Goal: Task Accomplishment & Management: Manage account settings

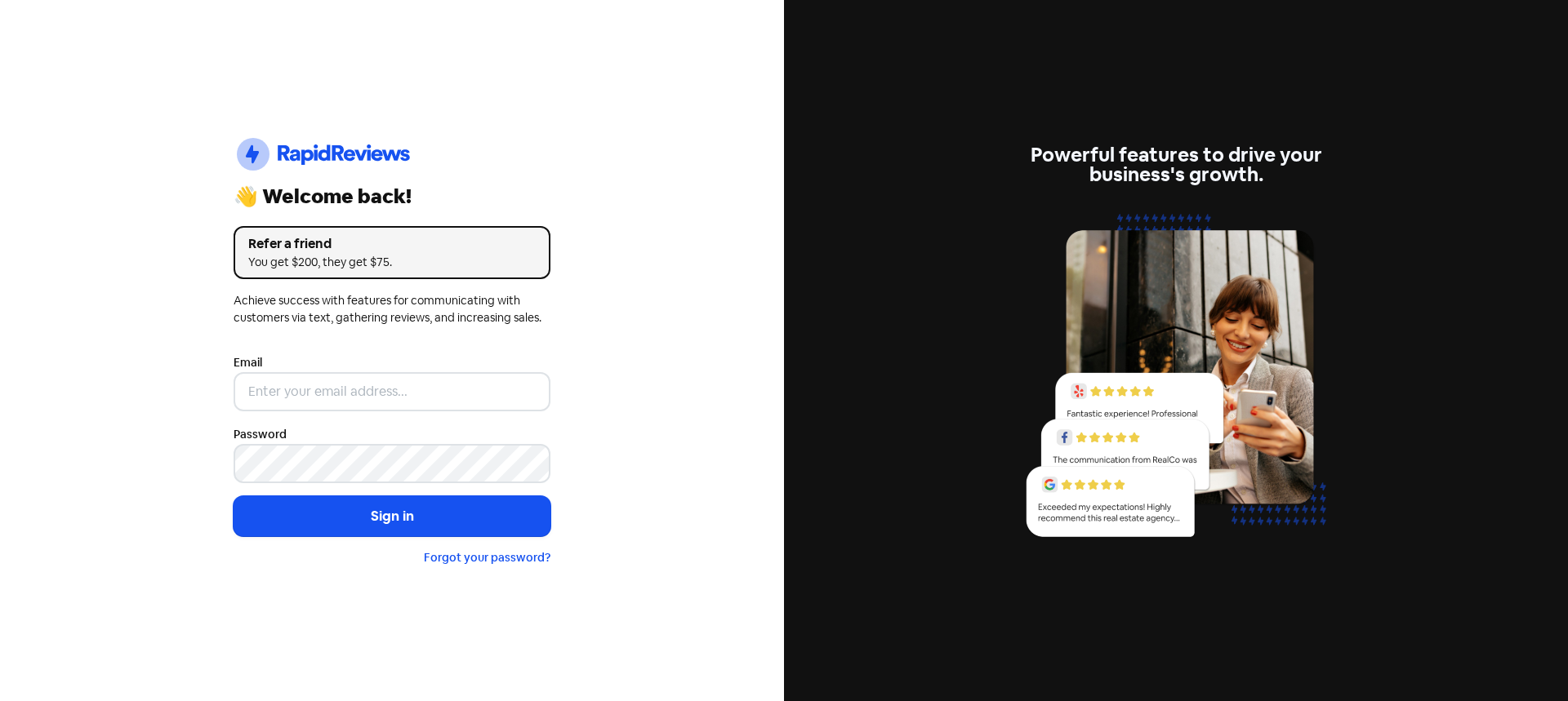
type input "[EMAIL_ADDRESS][DOMAIN_NAME]"
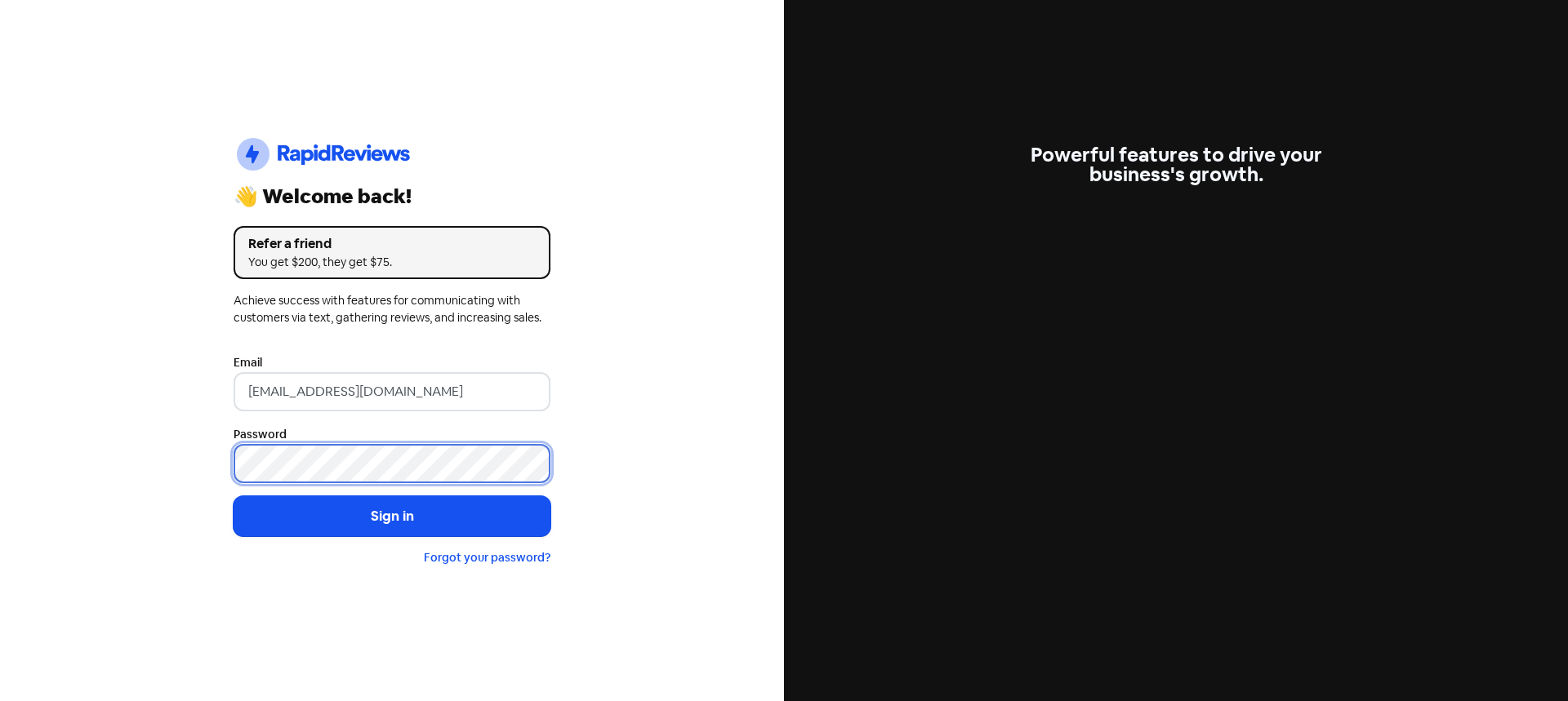
click at [234, 496] on button "Sign in" at bounding box center [392, 516] width 317 height 40
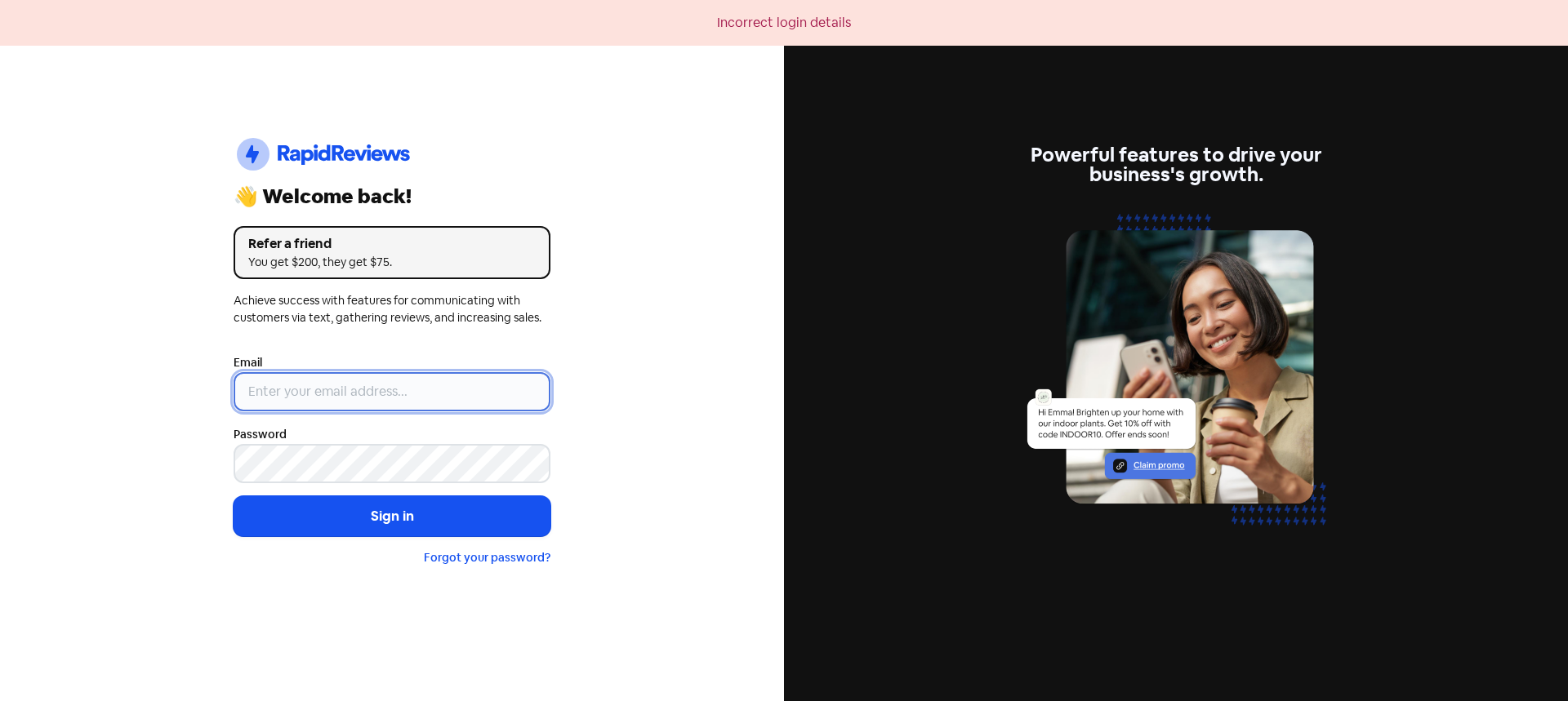
click at [376, 398] on input "email" at bounding box center [392, 392] width 317 height 40
type input "[EMAIL_ADDRESS][DOMAIN_NAME]"
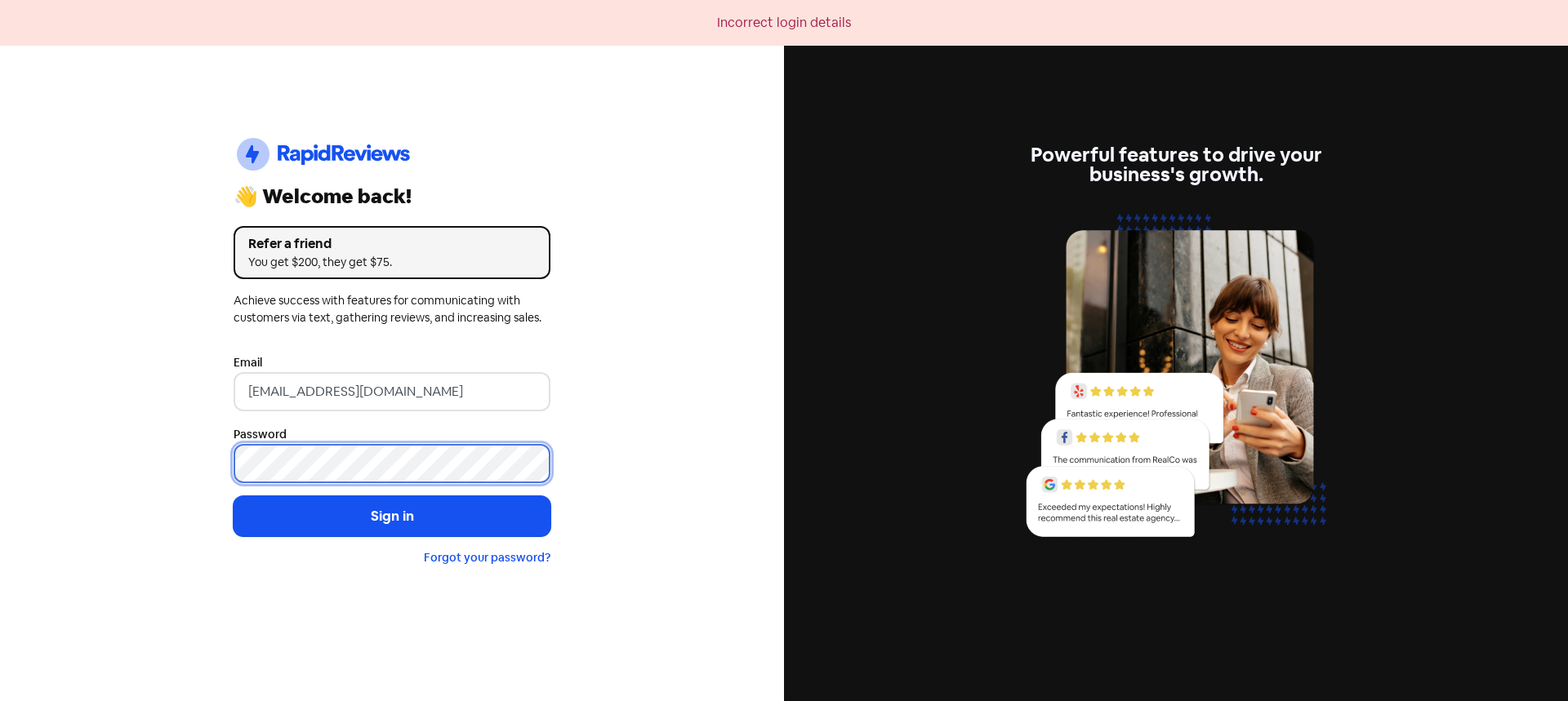
click at [234, 496] on button "Sign in" at bounding box center [392, 516] width 317 height 40
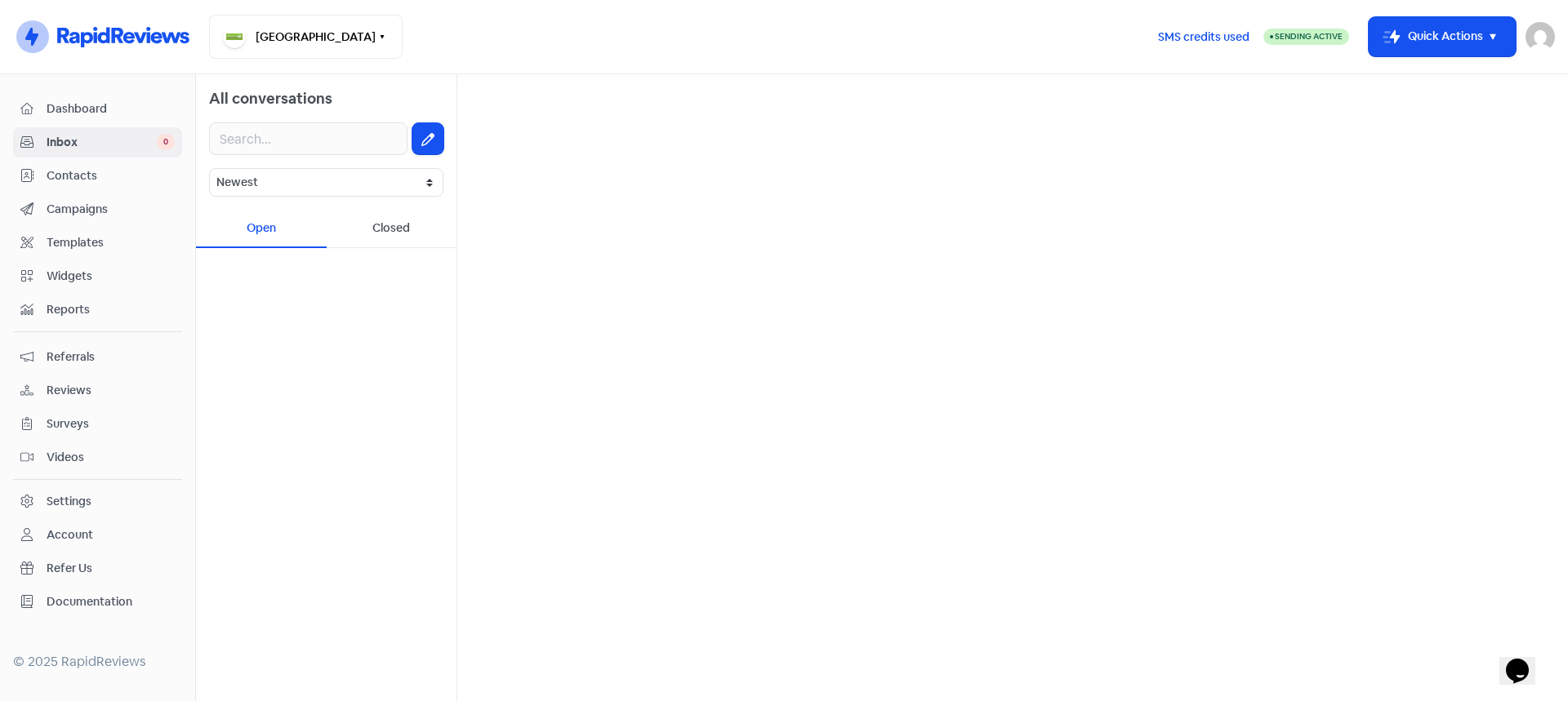
click at [80, 390] on span "Reviews" at bounding box center [110, 390] width 128 height 17
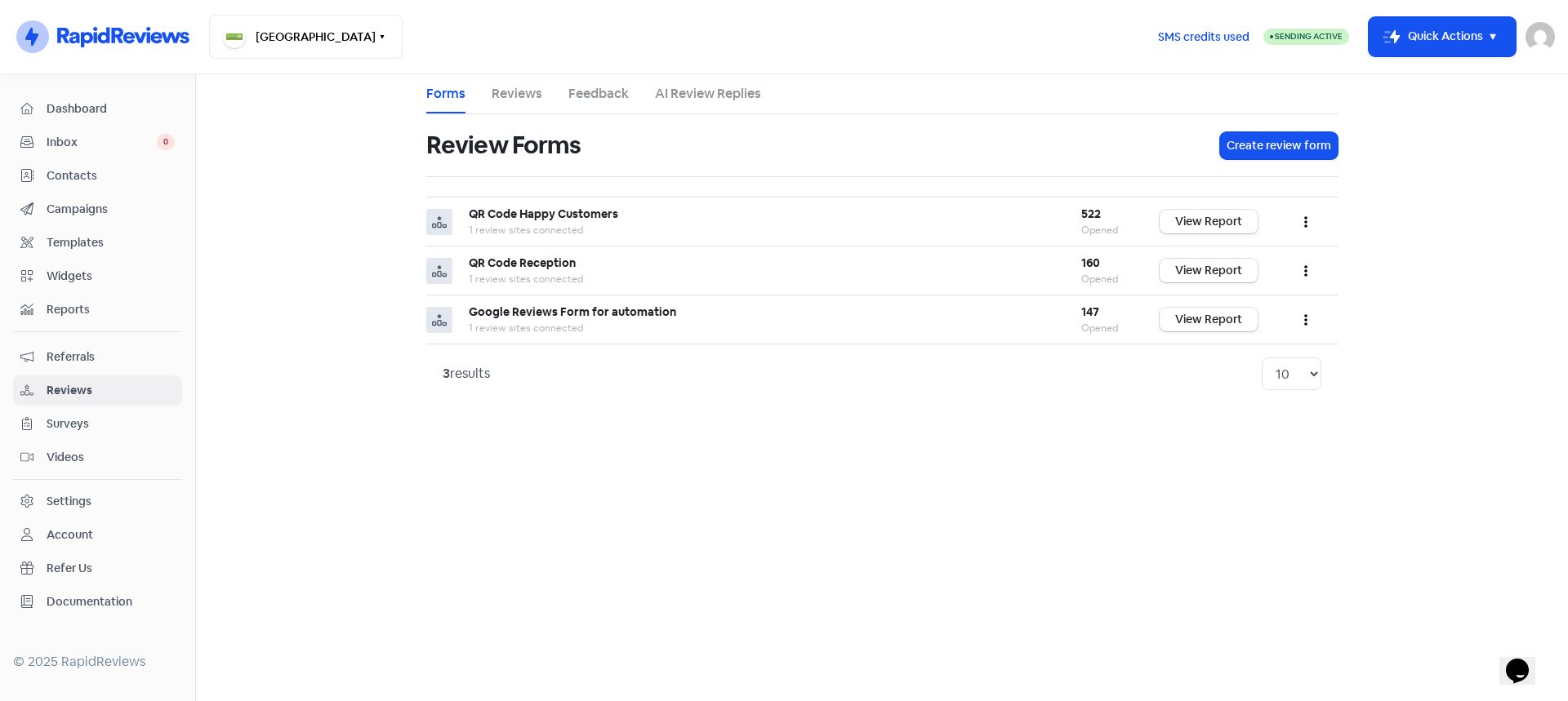
click at [511, 99] on link "Reviews" at bounding box center [517, 94] width 51 height 19
